Goal: Navigation & Orientation: Find specific page/section

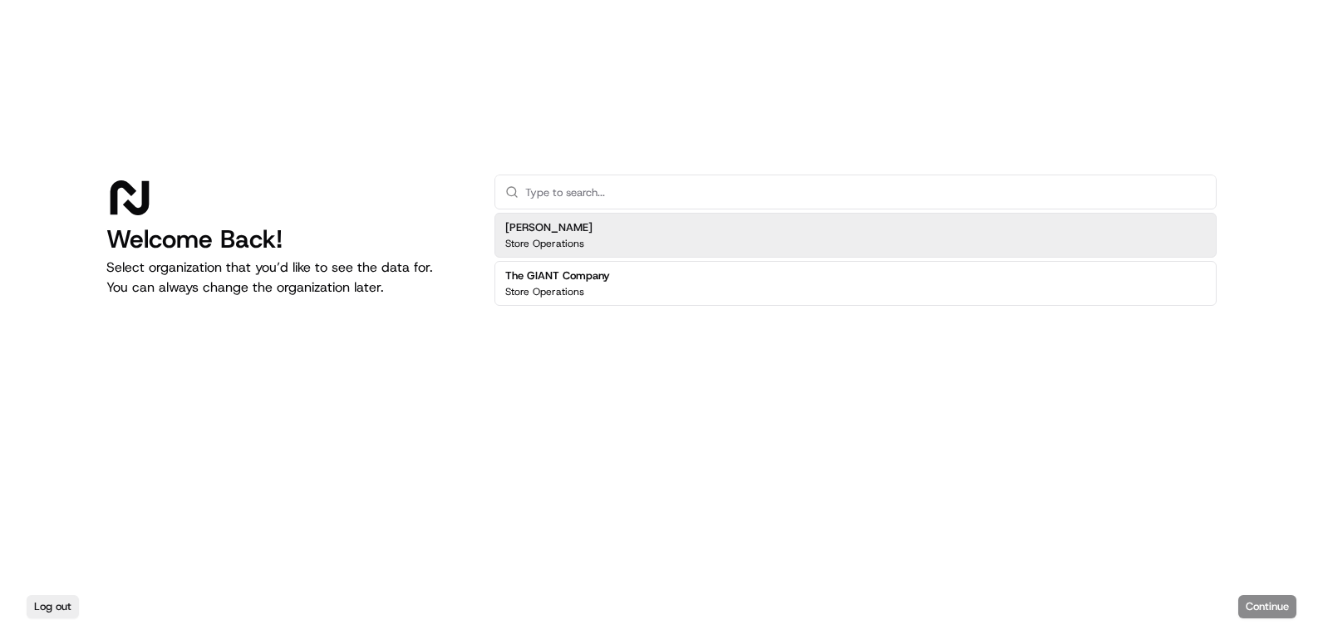
click at [599, 248] on div "Martin's Store Operations" at bounding box center [856, 235] width 722 height 45
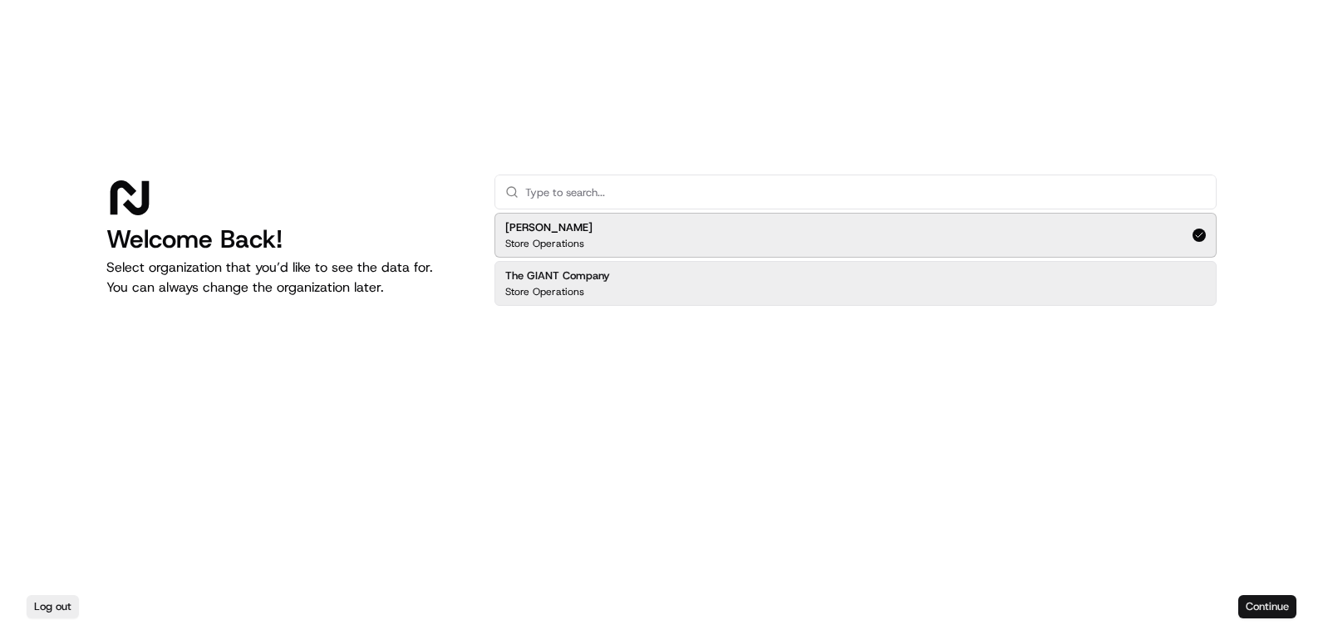
click at [1254, 613] on button "Continue" at bounding box center [1268, 606] width 58 height 23
